Goal: Information Seeking & Learning: Learn about a topic

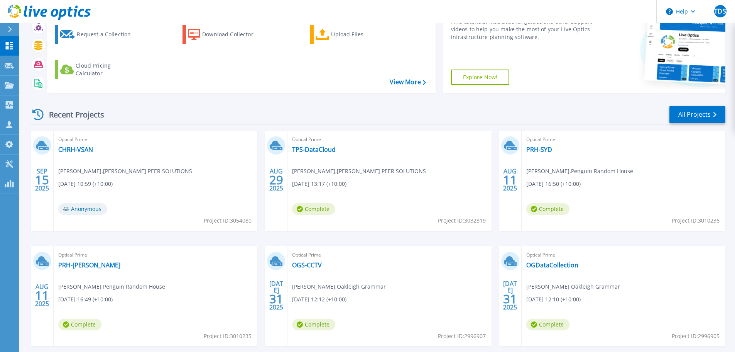
scroll to position [77, 0]
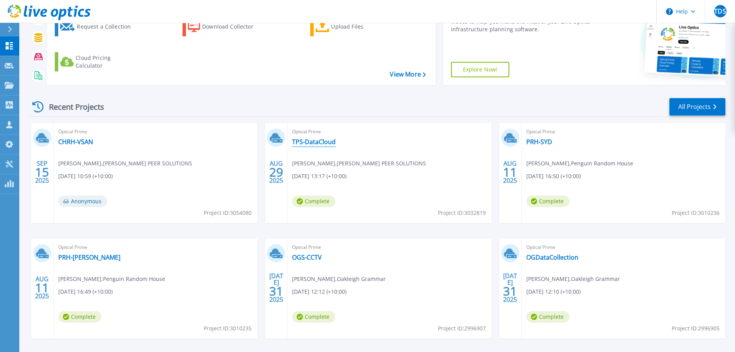
click at [320, 143] on link "TPS-DataCloud" at bounding box center [314, 142] width 44 height 8
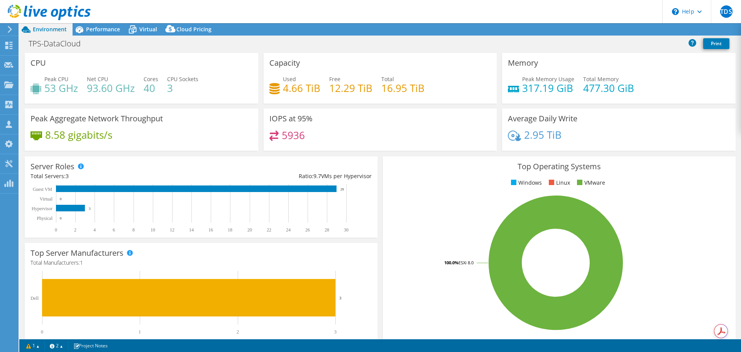
select select "USD"
click at [107, 26] on span "Performance" at bounding box center [103, 28] width 34 height 7
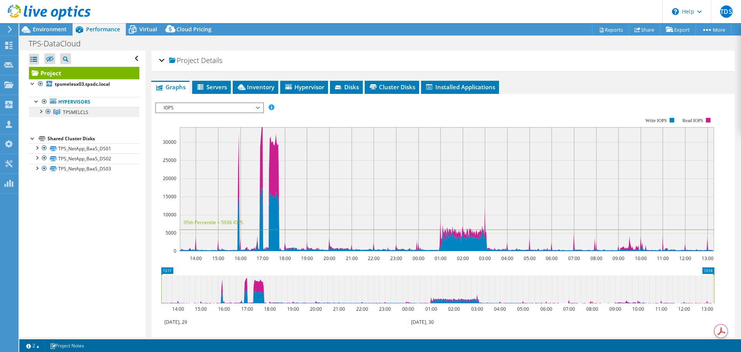
click at [86, 112] on span "TPSMELCLS" at bounding box center [75, 112] width 25 height 7
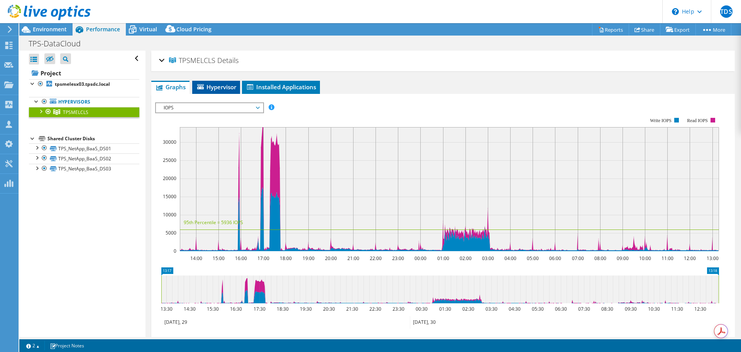
click at [212, 86] on span "Hypervisor" at bounding box center [216, 87] width 40 height 8
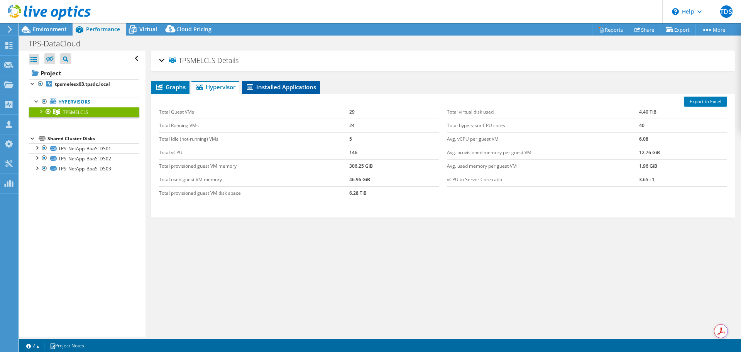
click at [270, 86] on span "Installed Applications" at bounding box center [281, 87] width 70 height 8
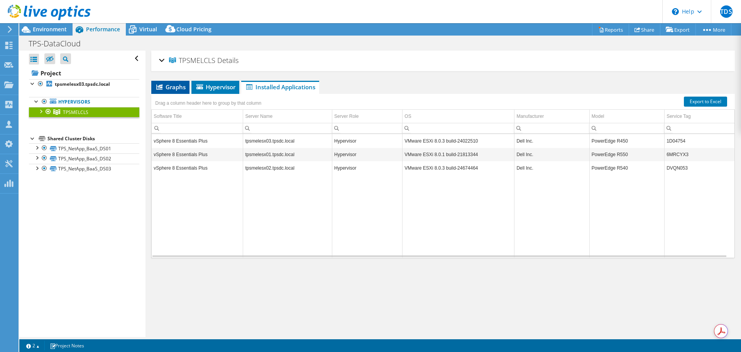
click at [170, 84] on span "Graphs" at bounding box center [170, 87] width 30 height 8
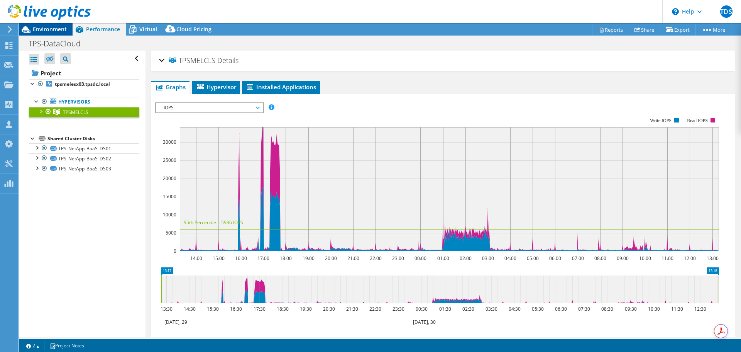
click at [60, 33] on div "Environment" at bounding box center [45, 29] width 53 height 12
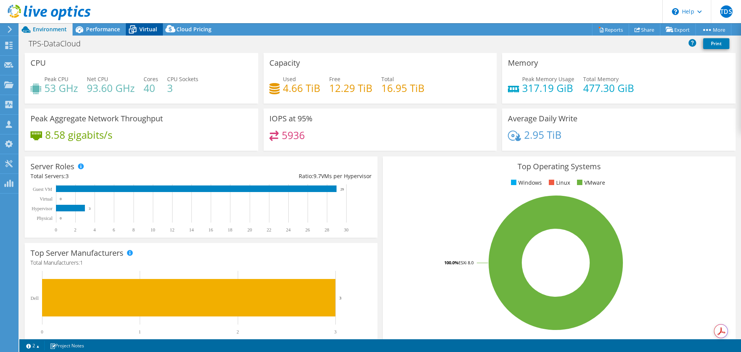
click at [150, 30] on span "Virtual" at bounding box center [148, 28] width 18 height 7
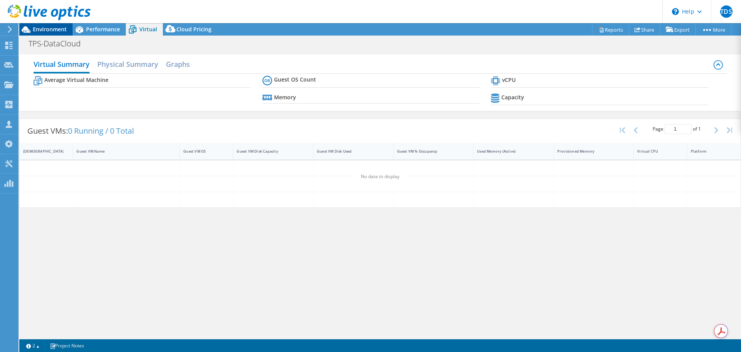
click at [60, 29] on span "Environment" at bounding box center [50, 28] width 34 height 7
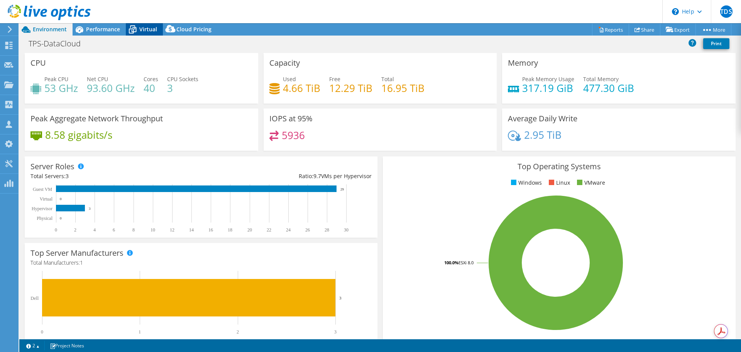
click at [147, 27] on span "Virtual" at bounding box center [148, 28] width 18 height 7
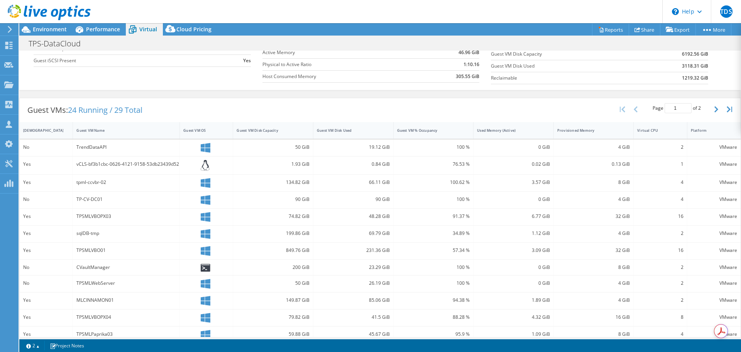
scroll to position [16, 0]
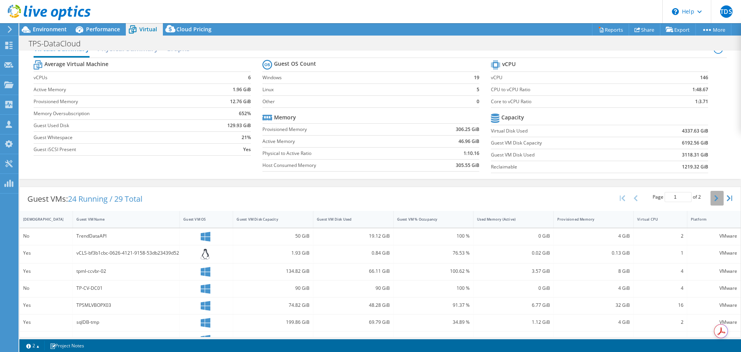
click at [714, 196] on icon "button" at bounding box center [716, 198] width 4 height 6
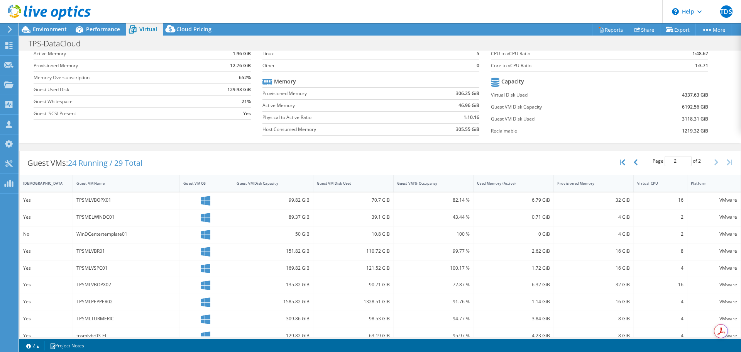
scroll to position [0, 0]
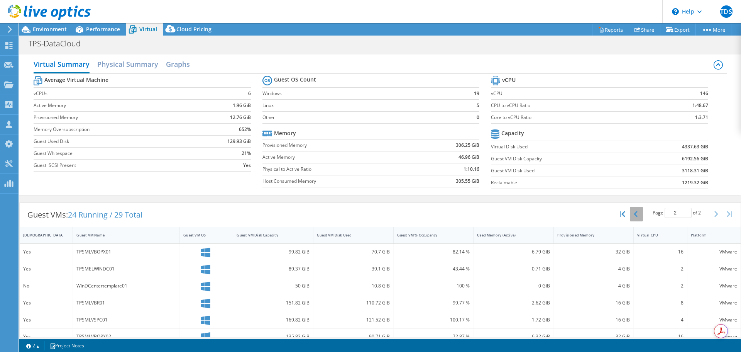
click at [634, 213] on icon "button" at bounding box center [636, 214] width 4 height 6
type input "1"
click at [51, 15] on icon at bounding box center [49, 13] width 83 height 16
